Goal: Task Accomplishment & Management: Use online tool/utility

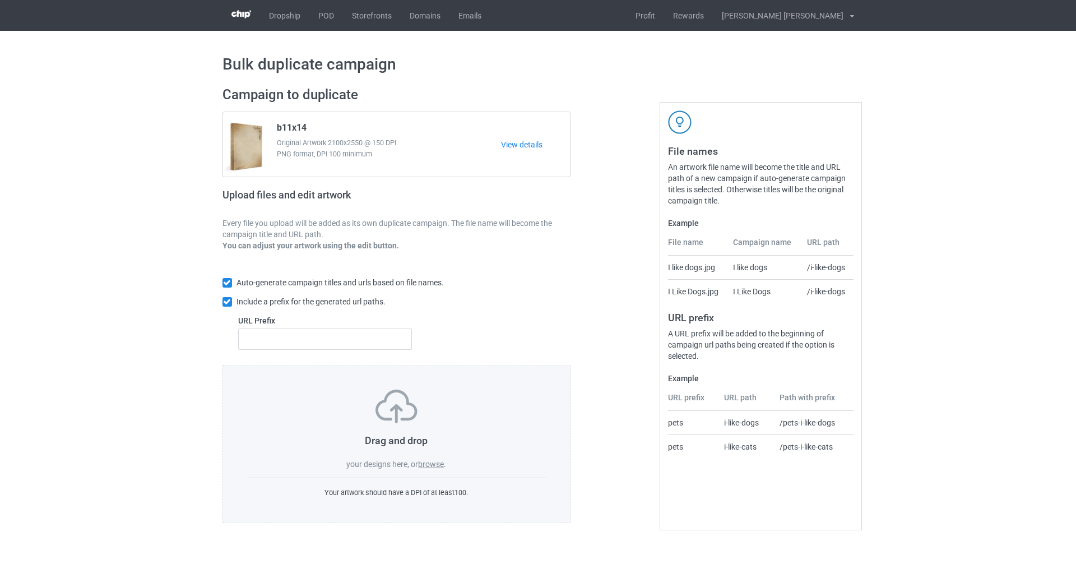
click at [439, 460] on label "browse" at bounding box center [431, 463] width 26 height 9
click at [0, 0] on input "browse" at bounding box center [0, 0] width 0 height 0
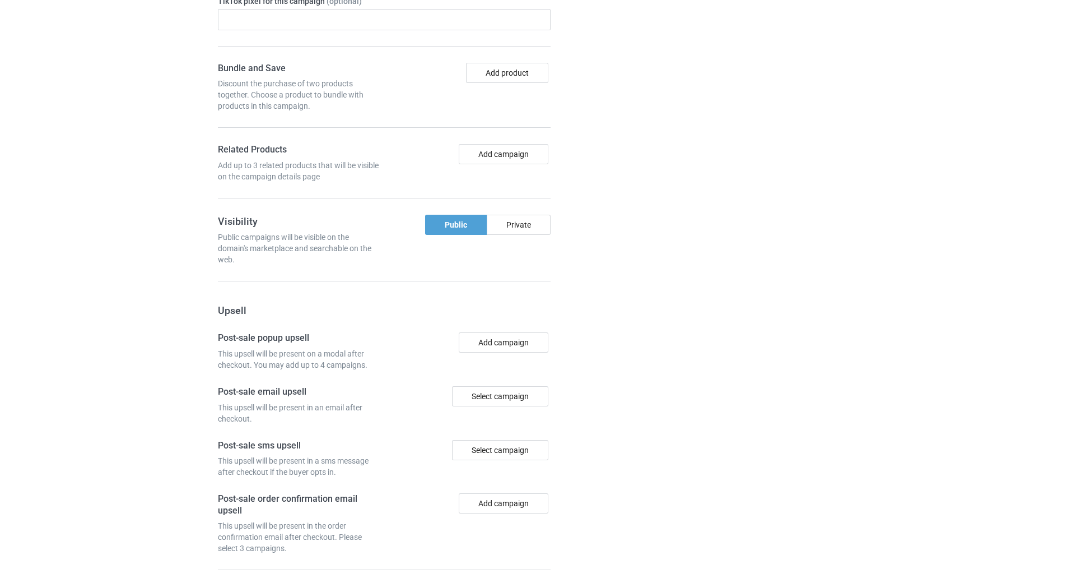
scroll to position [975, 0]
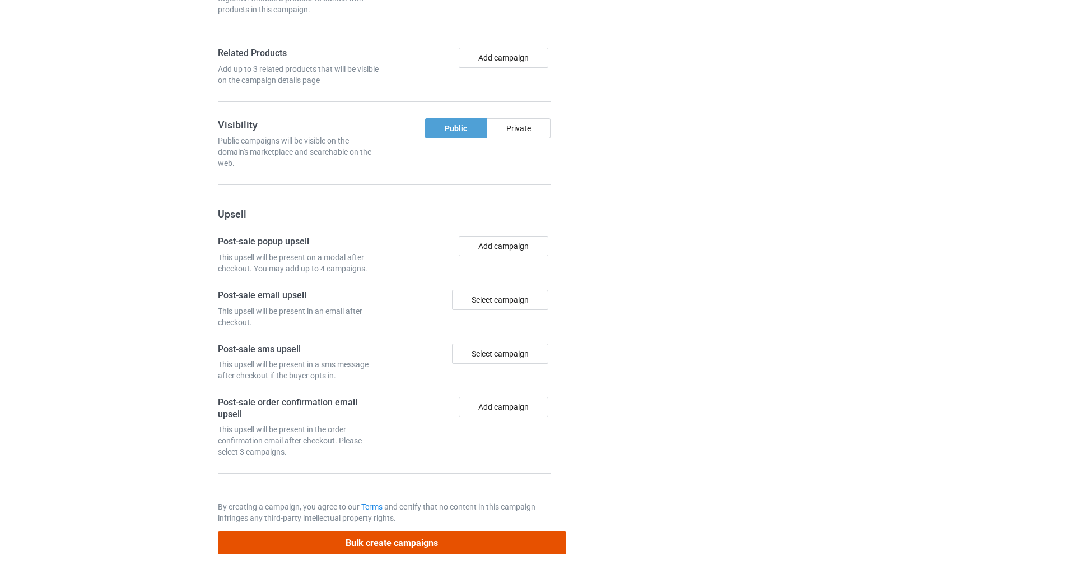
click at [462, 532] on button "Bulk create campaigns" at bounding box center [392, 542] width 348 height 23
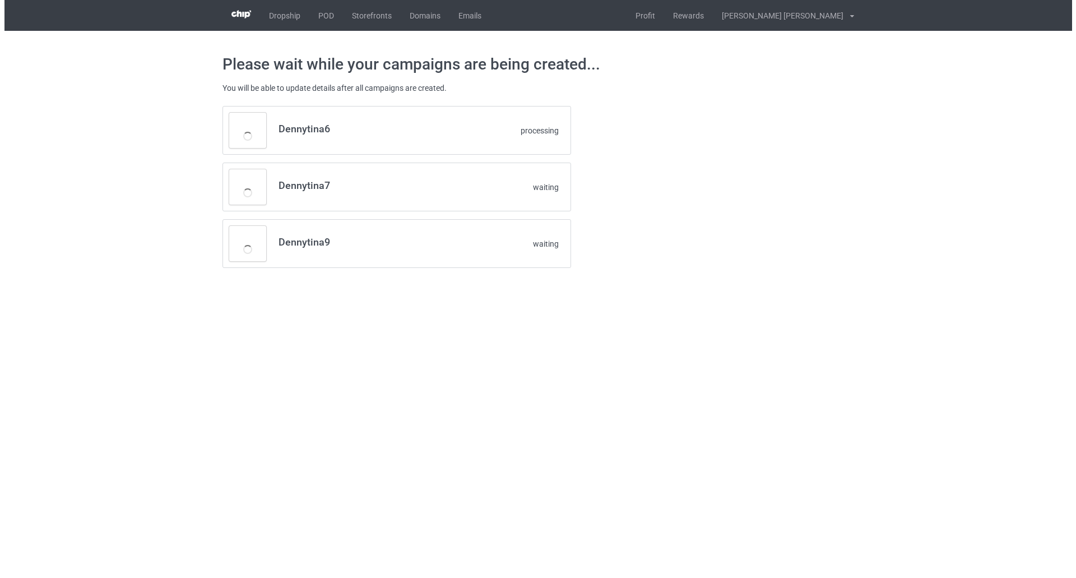
scroll to position [0, 0]
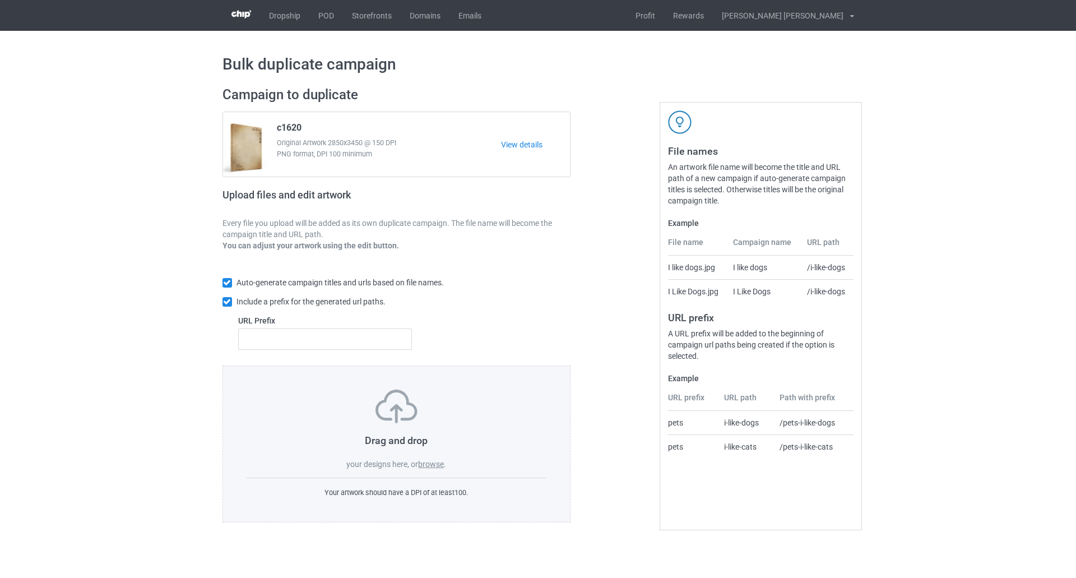
click at [435, 461] on div "Drag and drop your designs here, or browse ." at bounding box center [396, 429] width 300 height 80
click at [432, 464] on label "browse" at bounding box center [431, 463] width 26 height 9
click at [0, 0] on input "browse" at bounding box center [0, 0] width 0 height 0
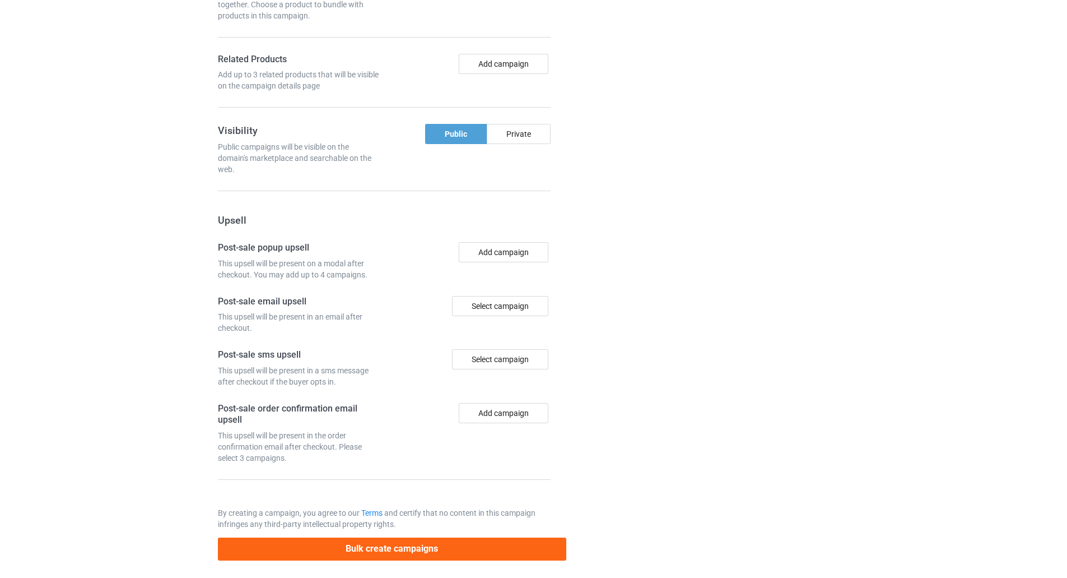
scroll to position [861, 0]
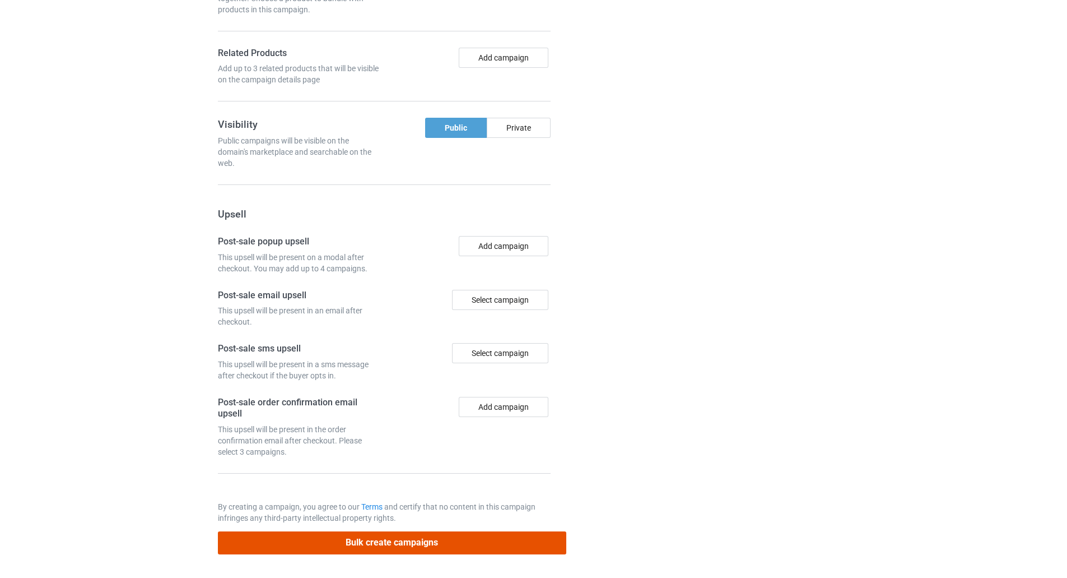
click at [425, 552] on button "Bulk create campaigns" at bounding box center [392, 542] width 348 height 23
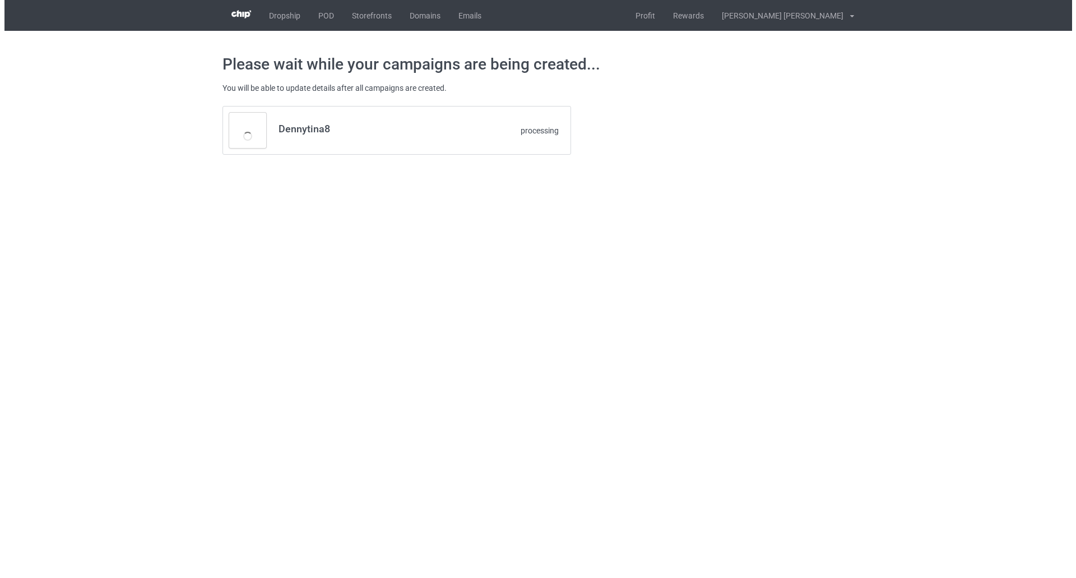
scroll to position [0, 0]
